Goal: Information Seeking & Learning: Learn about a topic

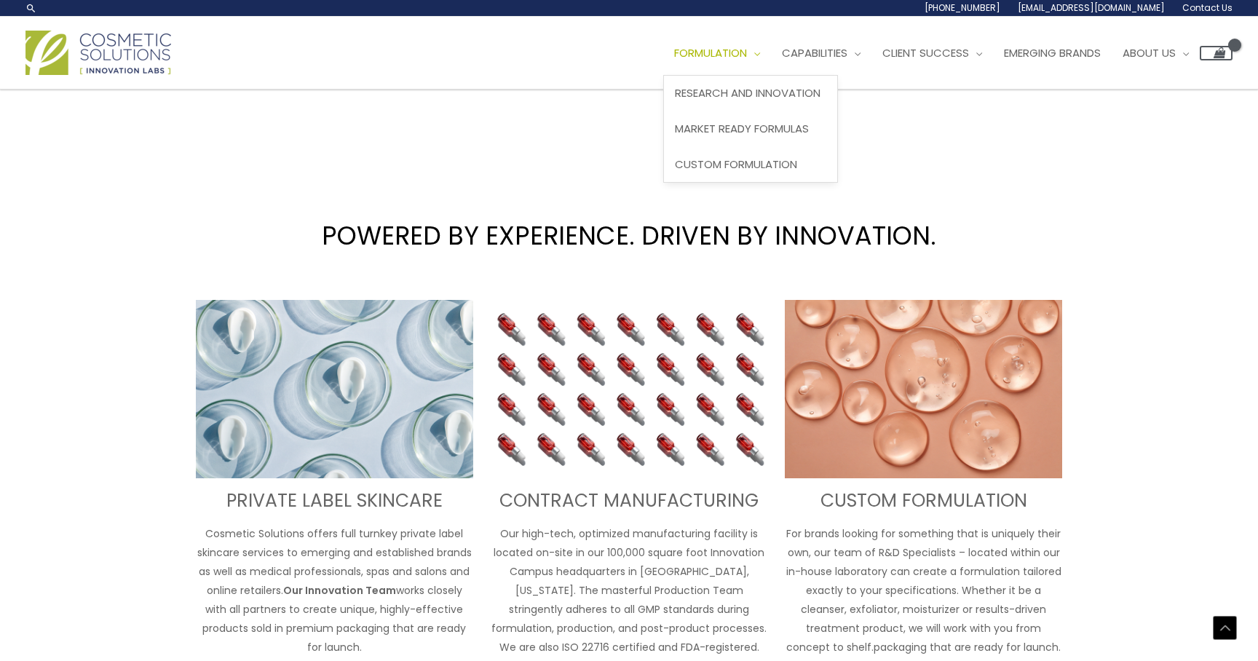
scroll to position [188, 0]
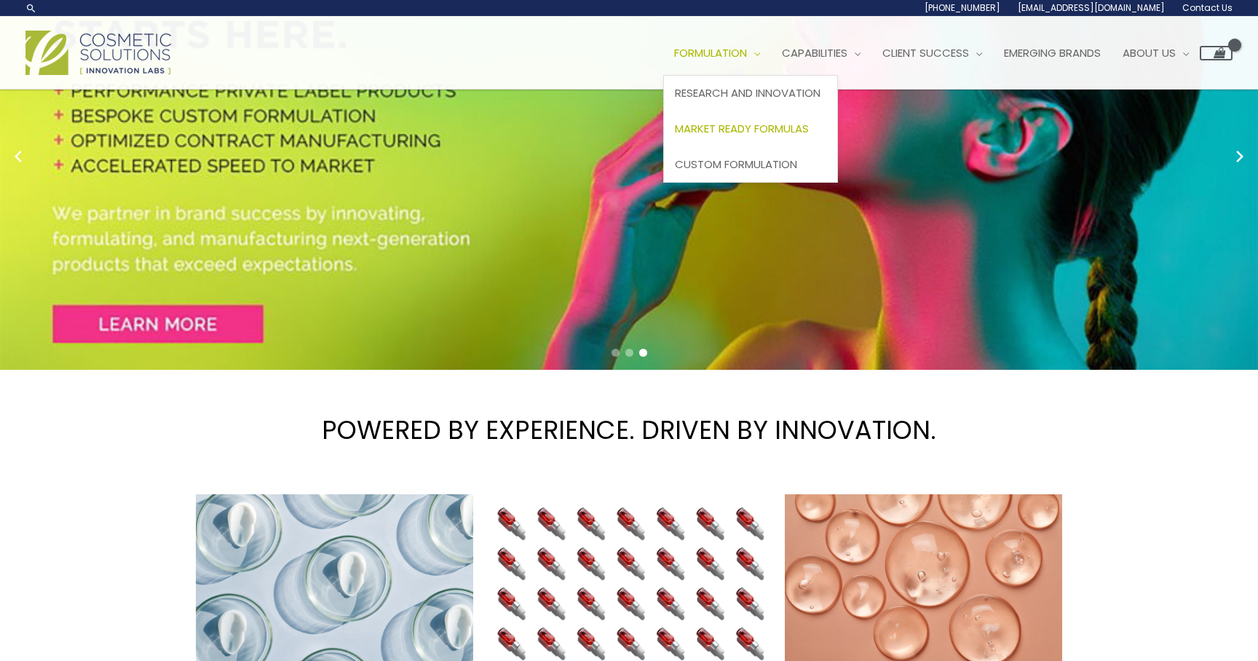
click at [768, 122] on span "Market Ready Formulas" at bounding box center [742, 128] width 134 height 15
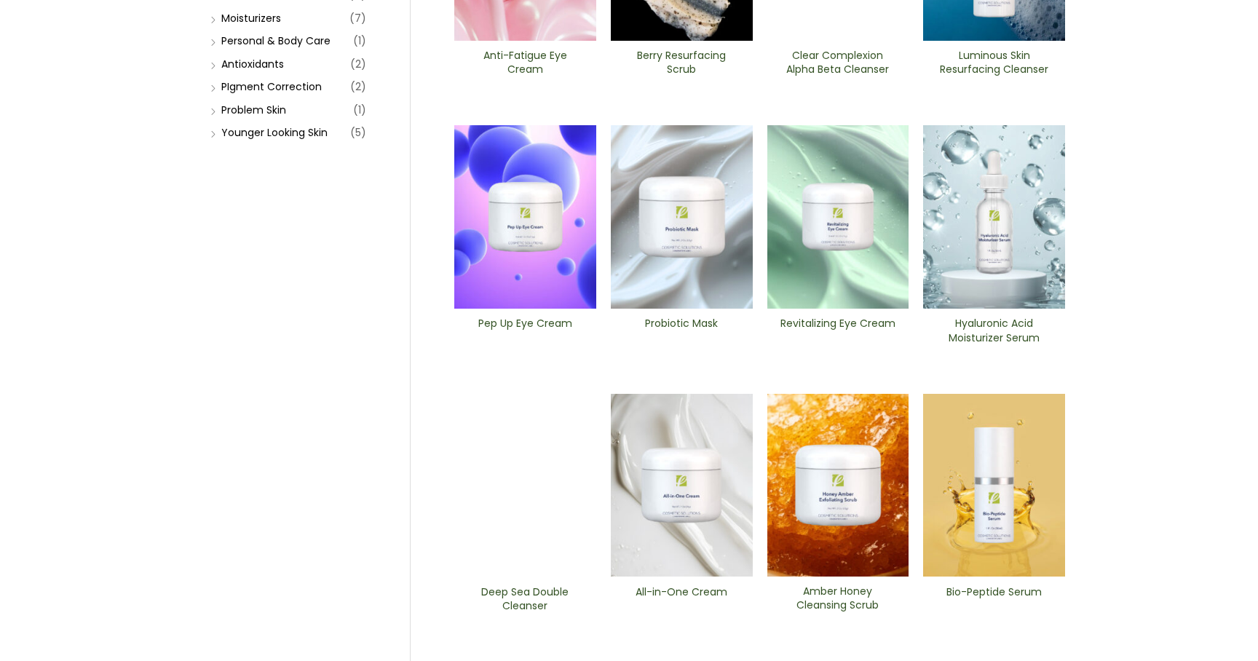
scroll to position [416, 0]
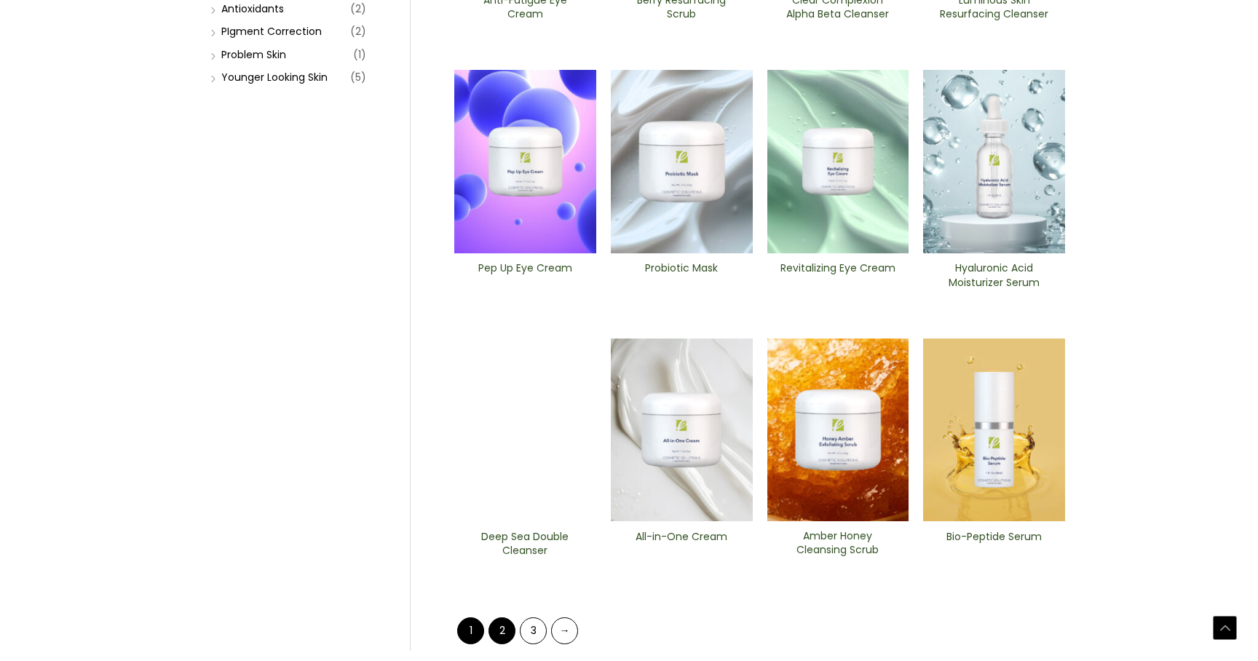
click at [500, 617] on link "2" at bounding box center [501, 630] width 27 height 27
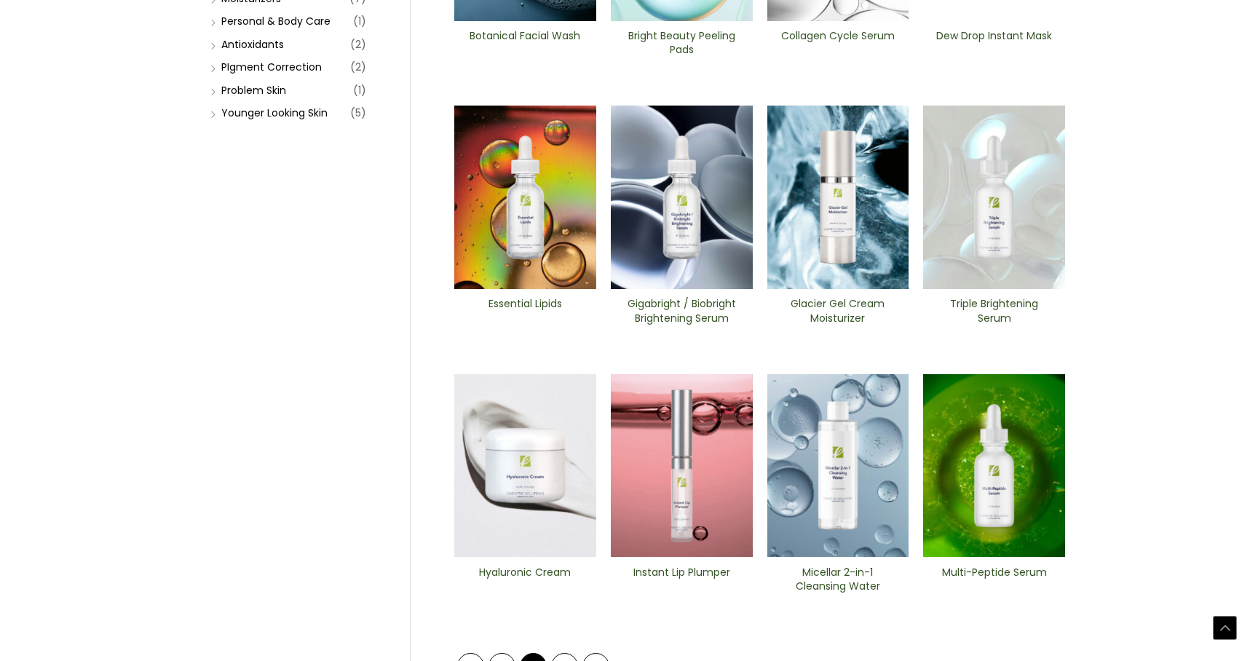
scroll to position [480, 0]
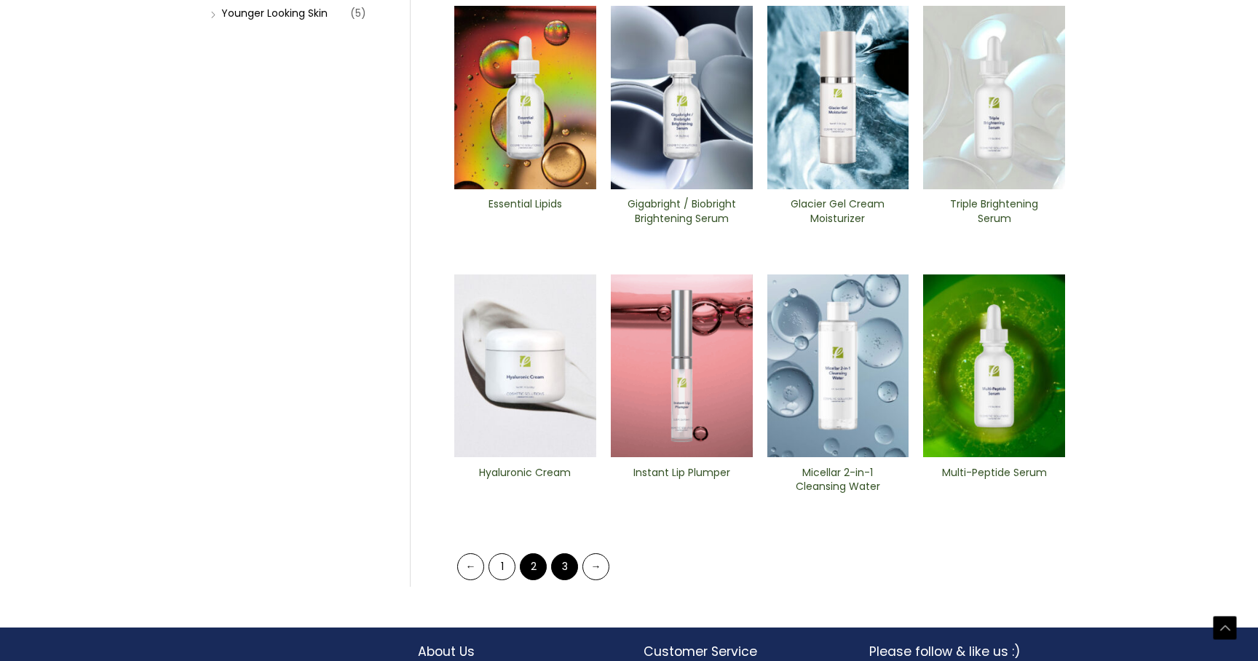
click at [559, 557] on link "3" at bounding box center [564, 566] width 27 height 27
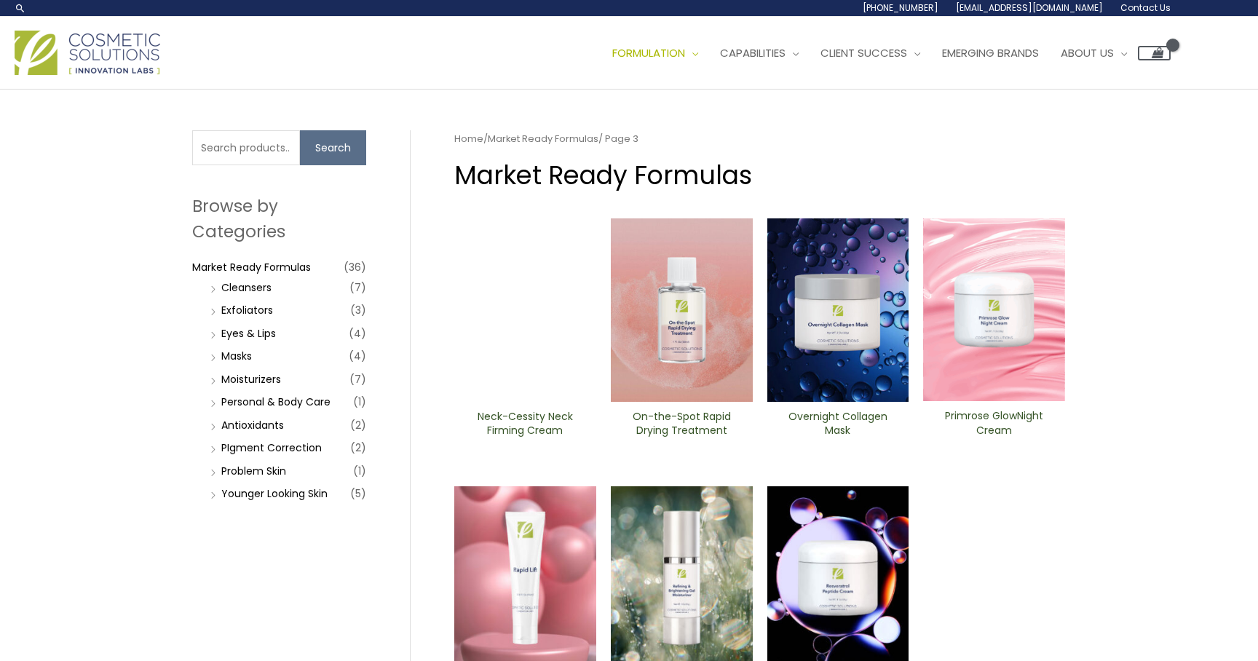
click at [1123, 521] on div "Search for: Search Browse by Categories Market Ready Formulas (36) Cleansers (7…" at bounding box center [629, 599] width 1258 height 1018
